Goal: Ask a question

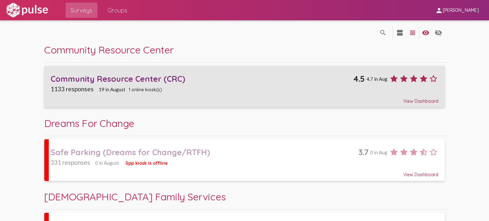
click at [241, 83] on div "Community Resource Center (CRC)" at bounding box center [202, 79] width 303 height 10
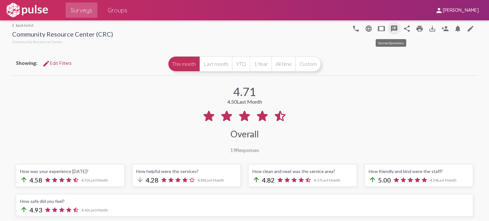
click at [390, 30] on mat-icon "speaker_notes" at bounding box center [394, 29] width 8 height 8
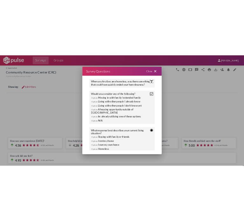
scroll to position [209, 0]
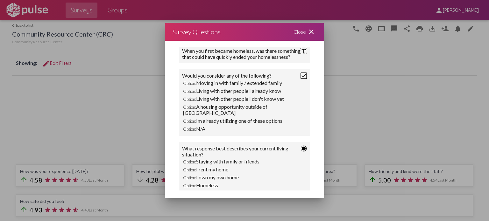
drag, startPoint x: 288, startPoint y: 90, endPoint x: 198, endPoint y: 88, distance: 90.1
click at [198, 87] on div "Option: Moving in with family / extended family" at bounding box center [244, 83] width 125 height 8
copy div "Moving in with family / extended family"
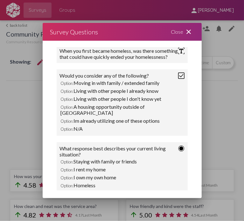
drag, startPoint x: 75, startPoint y: 99, endPoint x: 164, endPoint y: 99, distance: 89.4
click at [164, 95] on div "Option: Living with other people I already know" at bounding box center [122, 91] width 125 height 8
copy div "Living with other people I already know"
drag, startPoint x: 75, startPoint y: 106, endPoint x: 171, endPoint y: 105, distance: 95.5
click at [171, 103] on div "Option: Living with other people I don't know yet" at bounding box center [122, 99] width 125 height 8
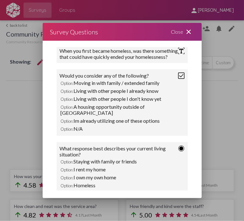
copy div "Living with other people I don't know yet"
drag, startPoint x: 75, startPoint y: 113, endPoint x: 173, endPoint y: 115, distance: 98.0
click at [173, 115] on div "Option: A housing opportunity outside of [GEOGRAPHIC_DATA]" at bounding box center [122, 110] width 125 height 14
copy div "A housing opportunity outside of [GEOGRAPHIC_DATA]"
drag, startPoint x: 75, startPoint y: 121, endPoint x: 168, endPoint y: 120, distance: 92.9
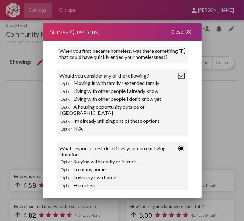
click at [168, 120] on div "Option: Im already utilizing one of these options" at bounding box center [122, 121] width 125 height 8
copy div "Im already utilizing one of these options"
drag, startPoint x: 74, startPoint y: 130, endPoint x: 86, endPoint y: 132, distance: 11.6
click at [86, 132] on div "Option: N/A" at bounding box center [122, 129] width 125 height 8
copy div "N/A"
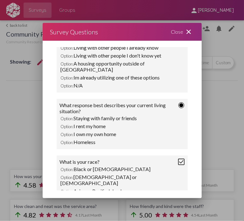
scroll to position [248, 0]
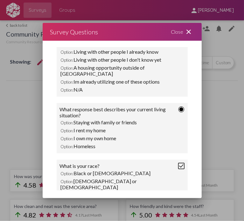
drag, startPoint x: 143, startPoint y: 122, endPoint x: 73, endPoint y: 123, distance: 69.4
click at [73, 123] on div "Option: Staying with family or friends" at bounding box center [122, 122] width 125 height 8
copy div "Staying with family or friends"
drag, startPoint x: 115, startPoint y: 133, endPoint x: 75, endPoint y: 132, distance: 39.5
click at [75, 132] on div "Option: I rent my home" at bounding box center [122, 130] width 125 height 8
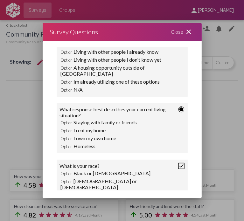
copy div "I rent my home"
drag, startPoint x: 124, startPoint y: 141, endPoint x: 75, endPoint y: 141, distance: 48.7
click at [75, 141] on div "Option: I own my own home" at bounding box center [122, 138] width 125 height 8
copy div "I own my own home"
drag, startPoint x: 102, startPoint y: 147, endPoint x: 76, endPoint y: 147, distance: 25.8
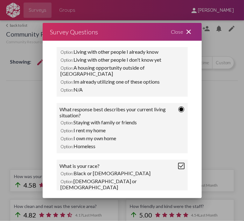
click at [76, 147] on div "Option: Homeless" at bounding box center [122, 146] width 125 height 8
copy div "Homeless"
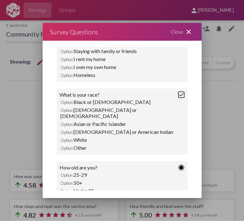
scroll to position [320, 0]
drag, startPoint x: 136, startPoint y: 104, endPoint x: 75, endPoint y: 104, distance: 60.5
click at [75, 104] on div "Option: Black or [DEMOGRAPHIC_DATA]" at bounding box center [122, 102] width 125 height 8
drag, startPoint x: 122, startPoint y: 110, endPoint x: 75, endPoint y: 110, distance: 47.1
click at [75, 110] on div "Option: [DEMOGRAPHIC_DATA] or [DEMOGRAPHIC_DATA]" at bounding box center [122, 113] width 125 height 14
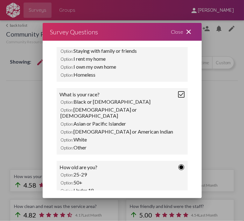
drag, startPoint x: 92, startPoint y: 144, endPoint x: 75, endPoint y: 110, distance: 37.4
click at [75, 110] on div "What is your race? Option: Black or African American Option: [DEMOGRAPHIC_DATA]…" at bounding box center [122, 121] width 131 height 67
click at [116, 110] on div "Option: [DEMOGRAPHIC_DATA] or [DEMOGRAPHIC_DATA]" at bounding box center [122, 113] width 125 height 14
drag, startPoint x: 116, startPoint y: 110, endPoint x: 75, endPoint y: 112, distance: 41.1
click at [75, 112] on div "Option: [DEMOGRAPHIC_DATA] or [DEMOGRAPHIC_DATA]" at bounding box center [122, 113] width 125 height 14
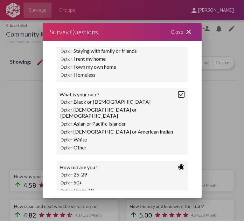
drag, startPoint x: 133, startPoint y: 119, endPoint x: 74, endPoint y: 120, distance: 59.2
click at [74, 120] on div "Option: Asian or Pacific Islander" at bounding box center [122, 124] width 125 height 8
drag, startPoint x: 154, startPoint y: 130, endPoint x: 76, endPoint y: 127, distance: 78.0
click at [76, 128] on div "Option: [DEMOGRAPHIC_DATA] or [DEMOGRAPHIC_DATA]" at bounding box center [122, 132] width 125 height 8
drag, startPoint x: 89, startPoint y: 134, endPoint x: 75, endPoint y: 137, distance: 14.4
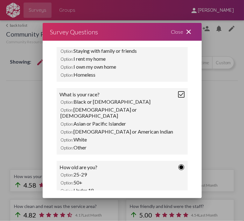
click at [75, 137] on div "Option: White" at bounding box center [122, 140] width 125 height 8
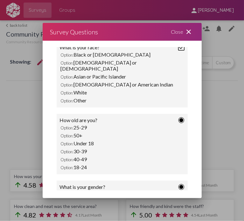
scroll to position [486, 0]
